Goal: Task Accomplishment & Management: Manage account settings

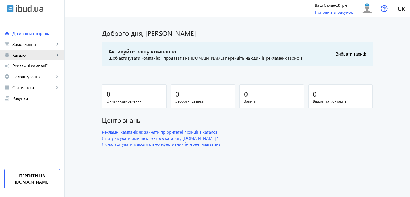
click at [59, 54] on mat-icon "keyboard_arrow_right" at bounding box center [57, 54] width 5 height 5
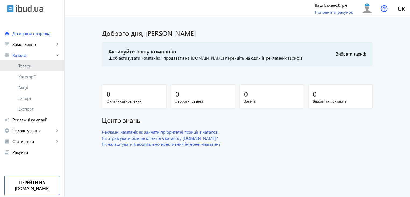
click at [28, 65] on span "Товари" at bounding box center [39, 65] width 42 height 5
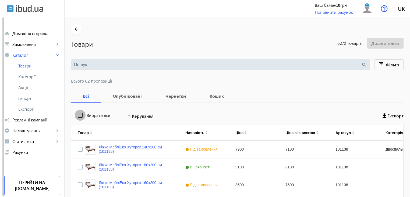
click at [76, 114] on input "Вибрати все" at bounding box center [80, 115] width 11 height 11
checkbox input "true"
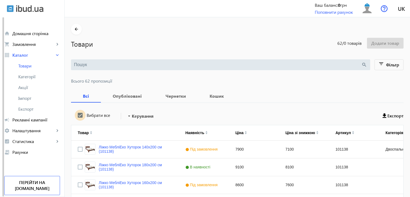
checkbox input "true"
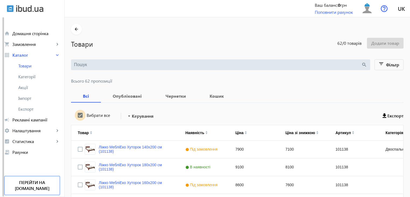
checkbox input "true"
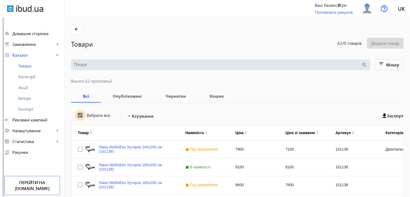
checkbox input "true"
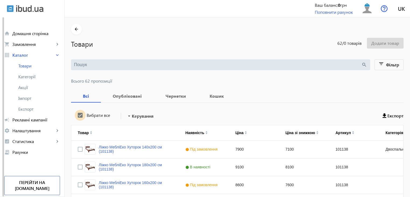
checkbox input "true"
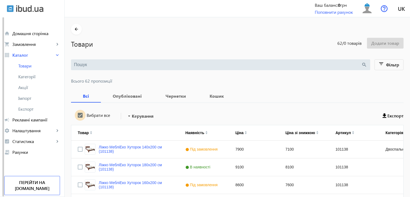
checkbox input "true"
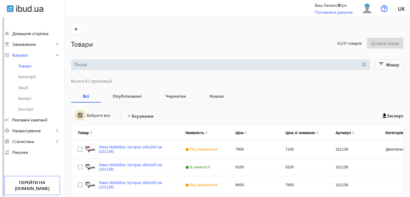
checkbox input "true"
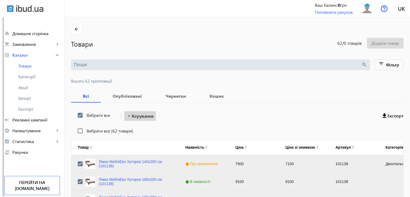
click at [141, 114] on span "Керування" at bounding box center [143, 116] width 22 height 6
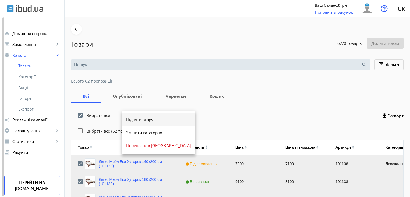
click at [139, 121] on span "Підняти вгору" at bounding box center [158, 119] width 65 height 4
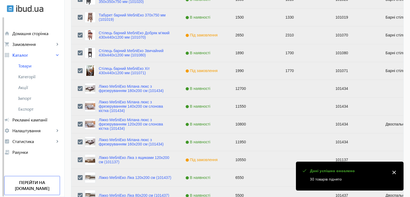
scroll to position [543, 0]
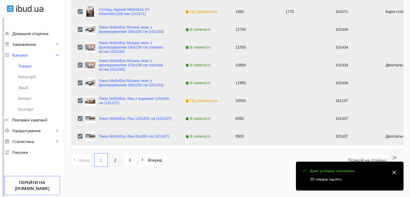
click at [114, 165] on link "2" at bounding box center [115, 159] width 13 height 13
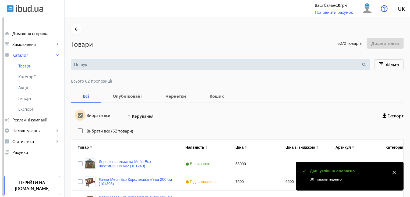
click at [77, 115] on input "Вибрати все" at bounding box center [80, 115] width 11 height 11
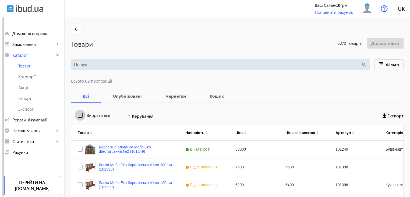
click at [77, 115] on input "Вибрати все" at bounding box center [80, 115] width 11 height 11
checkbox input "true"
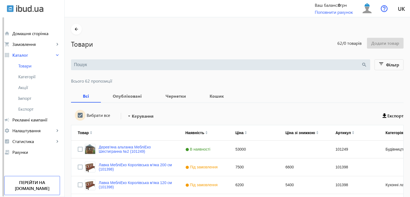
checkbox input "true"
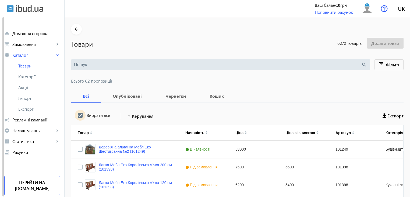
checkbox input "true"
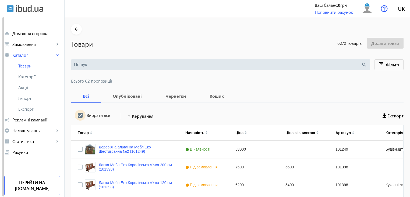
checkbox input "true"
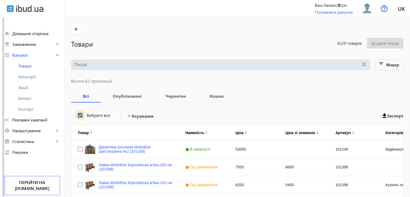
checkbox input "true"
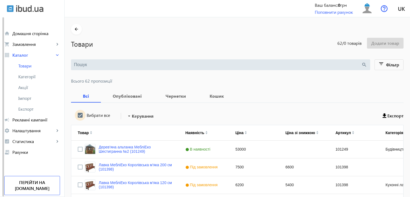
checkbox input "true"
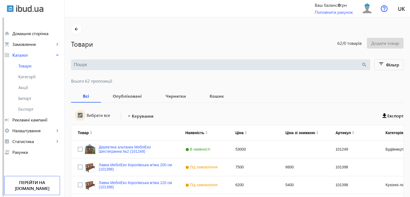
checkbox input "true"
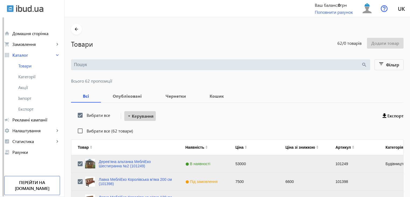
click at [132, 116] on span "Керування" at bounding box center [143, 116] width 22 height 6
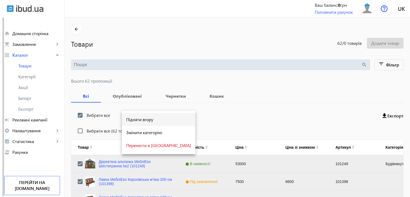
click at [135, 119] on span "Підняти вгору" at bounding box center [158, 119] width 65 height 4
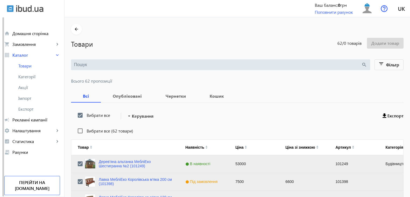
scroll to position [543, 0]
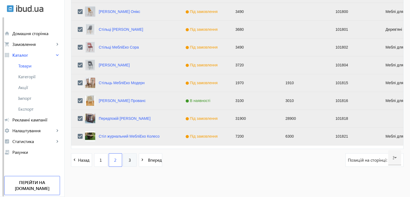
click at [129, 161] on span "3" at bounding box center [130, 160] width 2 height 6
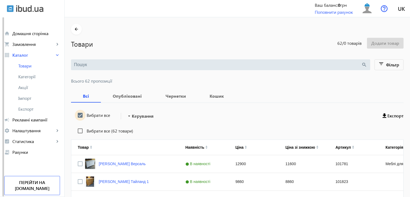
click at [78, 114] on input "Вибрати все" at bounding box center [80, 115] width 11 height 11
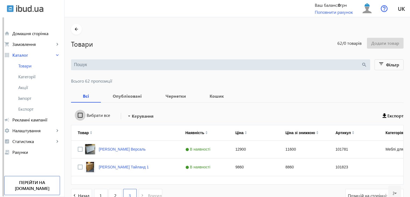
click at [78, 114] on input "Вибрати все" at bounding box center [80, 115] width 11 height 11
checkbox input "true"
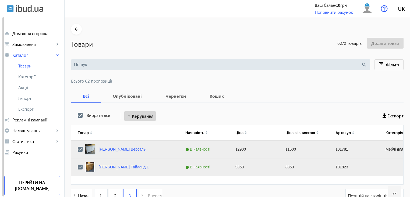
click at [139, 115] on span "Керування" at bounding box center [143, 116] width 22 height 6
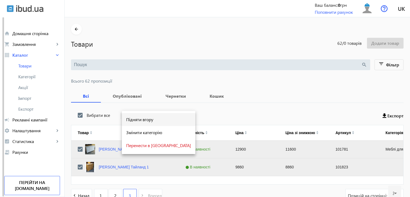
click at [139, 119] on span "Підняти вгору" at bounding box center [158, 119] width 65 height 4
